Goal: Transaction & Acquisition: Obtain resource

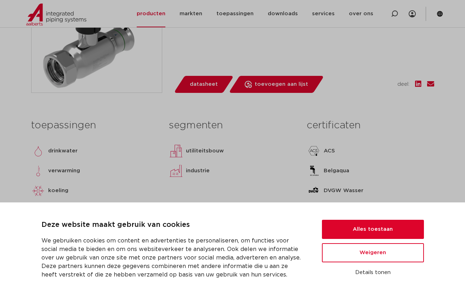
scroll to position [243, 0]
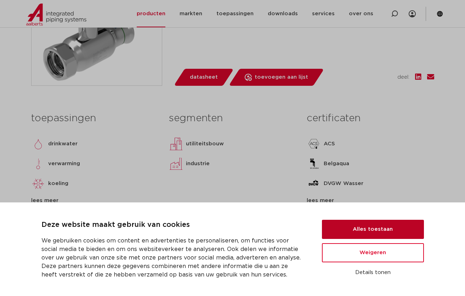
click at [395, 231] on button "Alles toestaan" at bounding box center [373, 228] width 102 height 19
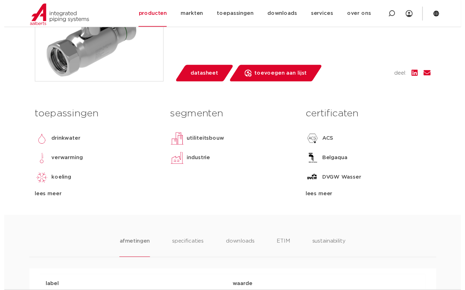
scroll to position [246, 0]
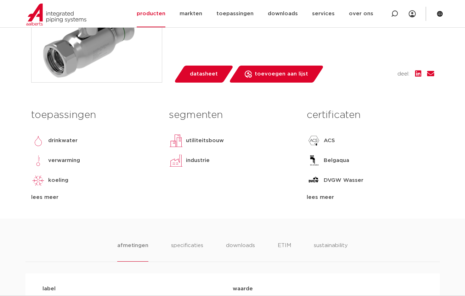
click at [212, 70] on span "datasheet" at bounding box center [204, 73] width 28 height 11
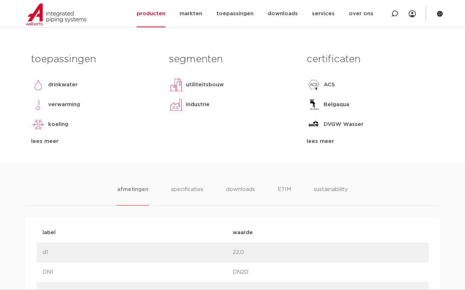
scroll to position [319, 0]
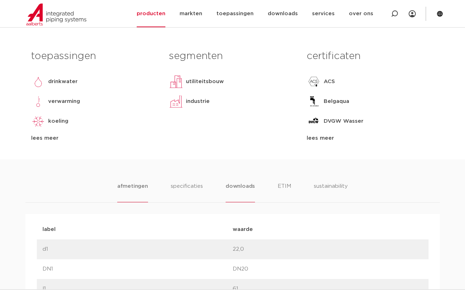
click at [247, 186] on li "downloads" at bounding box center [239, 192] width 29 height 20
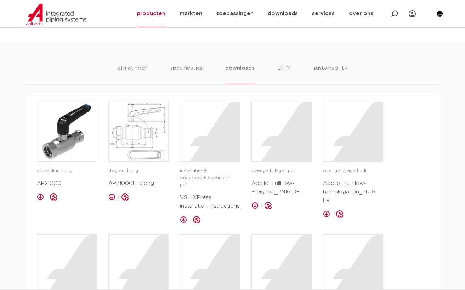
scroll to position [438, 0]
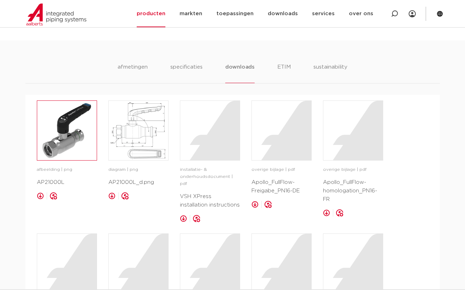
click at [71, 138] on img at bounding box center [66, 130] width 59 height 59
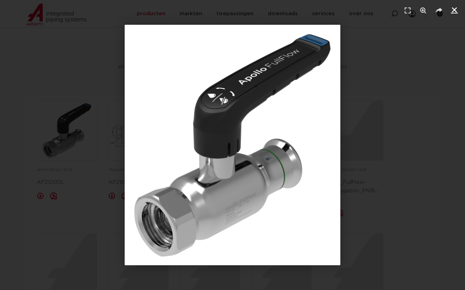
click at [457, 8] on icon "Sluiten (Esc)" at bounding box center [454, 9] width 7 height 7
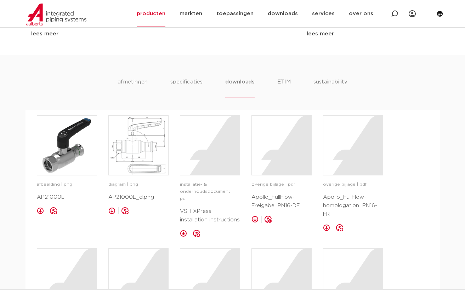
scroll to position [427, 0]
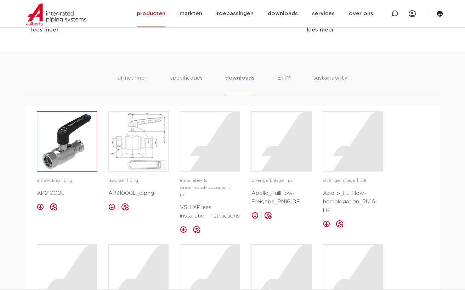
click at [72, 158] on img at bounding box center [66, 141] width 59 height 59
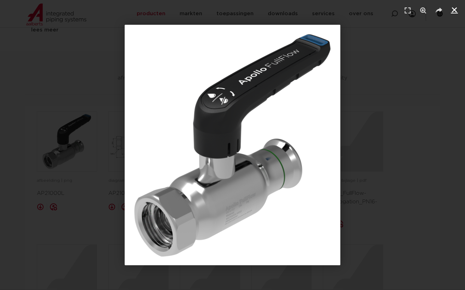
click at [451, 14] on link "Sluiten (Esc)" at bounding box center [454, 10] width 11 height 11
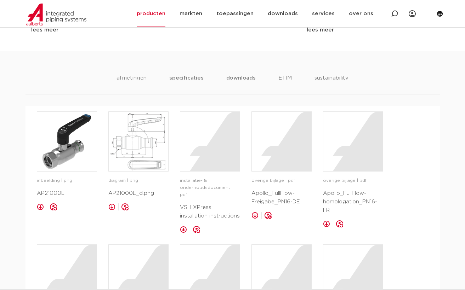
click at [187, 82] on li "specificaties" at bounding box center [186, 84] width 34 height 20
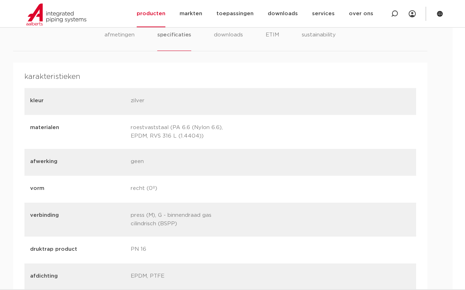
scroll to position [468, 4]
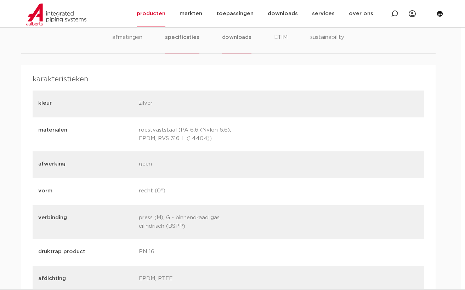
click at [235, 37] on li "downloads" at bounding box center [236, 43] width 29 height 20
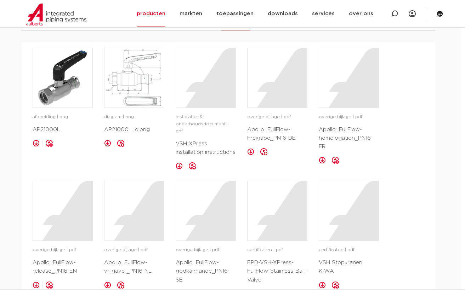
scroll to position [492, 4]
click at [224, 143] on p "VSH XPress installation instructions" at bounding box center [206, 147] width 60 height 17
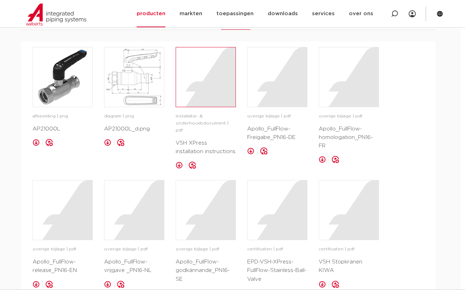
click at [214, 100] on div at bounding box center [205, 76] width 59 height 59
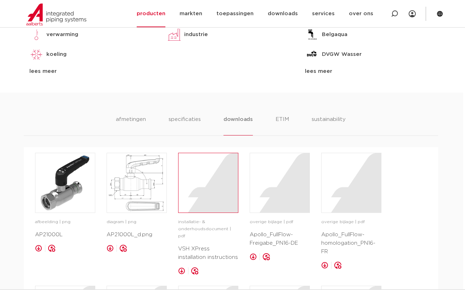
scroll to position [380, 2]
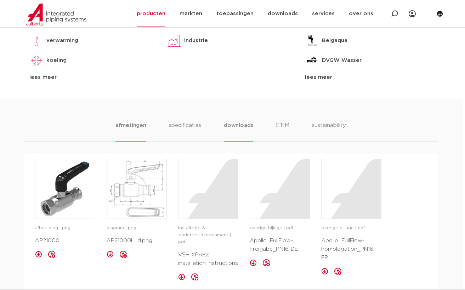
click at [143, 127] on li "afmetingen" at bounding box center [130, 131] width 31 height 20
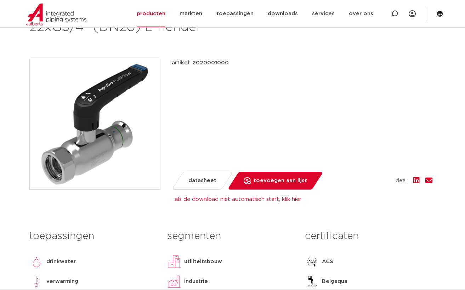
scroll to position [139, 2]
click at [203, 180] on span "datasheet" at bounding box center [202, 180] width 28 height 11
click at [210, 183] on span "datasheet" at bounding box center [202, 180] width 28 height 11
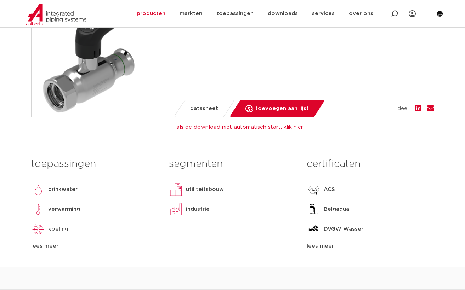
scroll to position [210, 0]
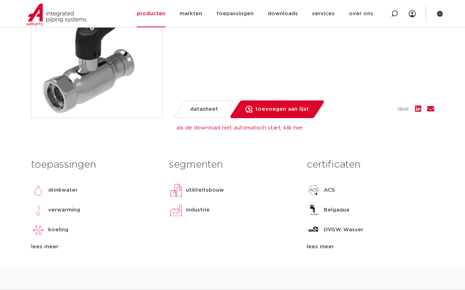
click at [57, 243] on div "lees meer" at bounding box center [94, 247] width 127 height 8
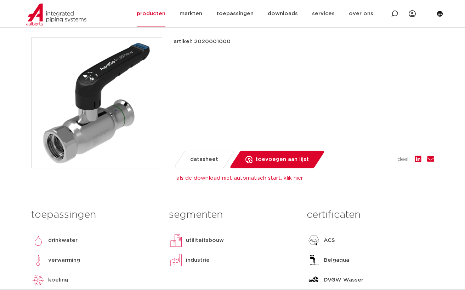
scroll to position [129, 0]
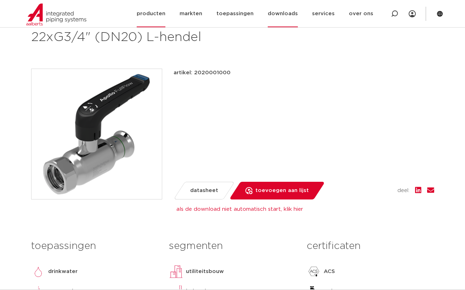
click at [289, 17] on link "downloads" at bounding box center [283, 13] width 30 height 27
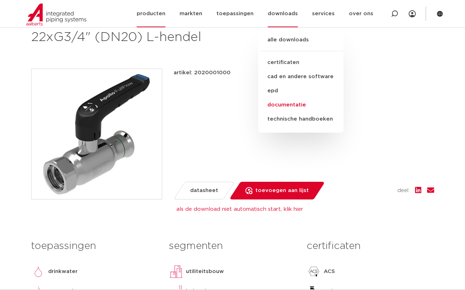
click at [304, 101] on link "documentatie" at bounding box center [300, 105] width 85 height 14
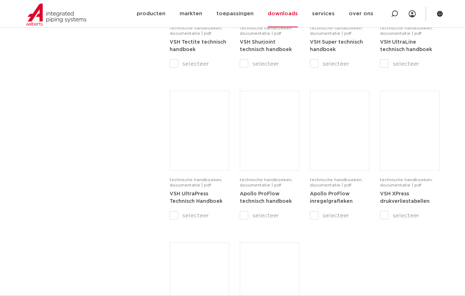
scroll to position [524, 0]
